Goal: Navigation & Orientation: Find specific page/section

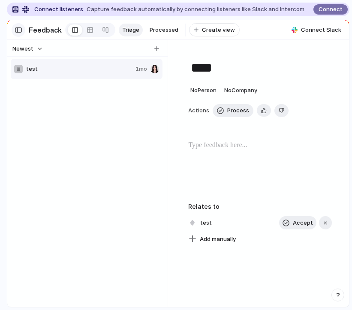
click at [24, 32] on button "button" at bounding box center [19, 30] width 14 height 14
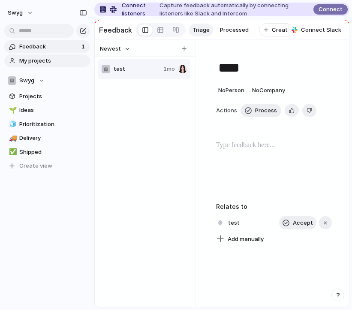
click at [57, 65] on link "My projects" at bounding box center [47, 61] width 86 height 13
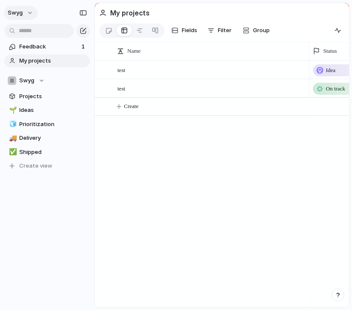
click at [29, 12] on button "swyg" at bounding box center [21, 13] width 34 height 14
click at [124, 182] on div "Settings Invite members Change theme Sign out" at bounding box center [176, 155] width 352 height 310
